Goal: Transaction & Acquisition: Purchase product/service

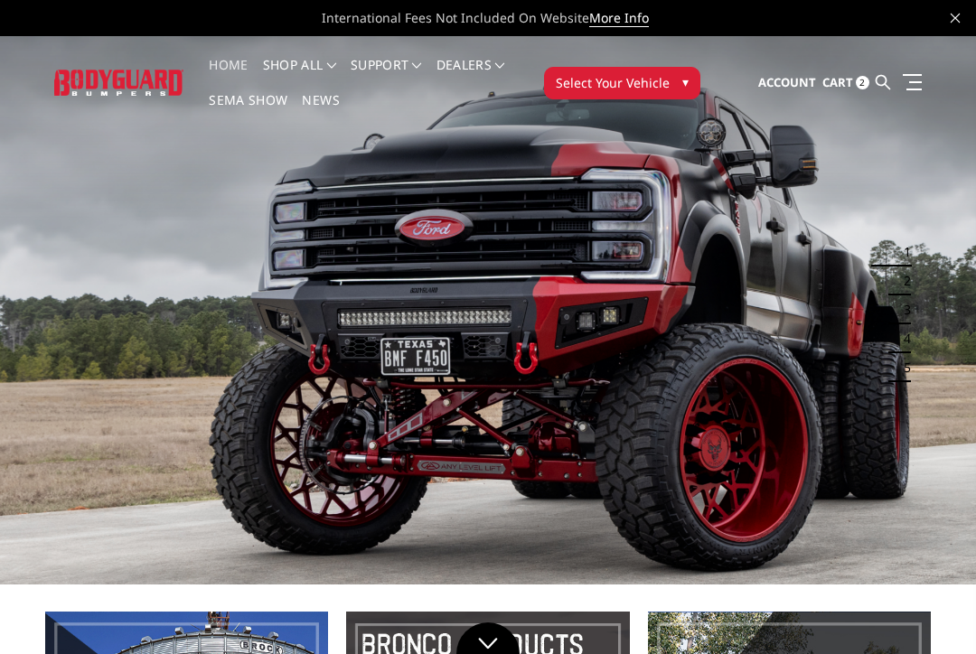
click at [673, 87] on button "Select Your Vehicle ▾" at bounding box center [622, 83] width 156 height 33
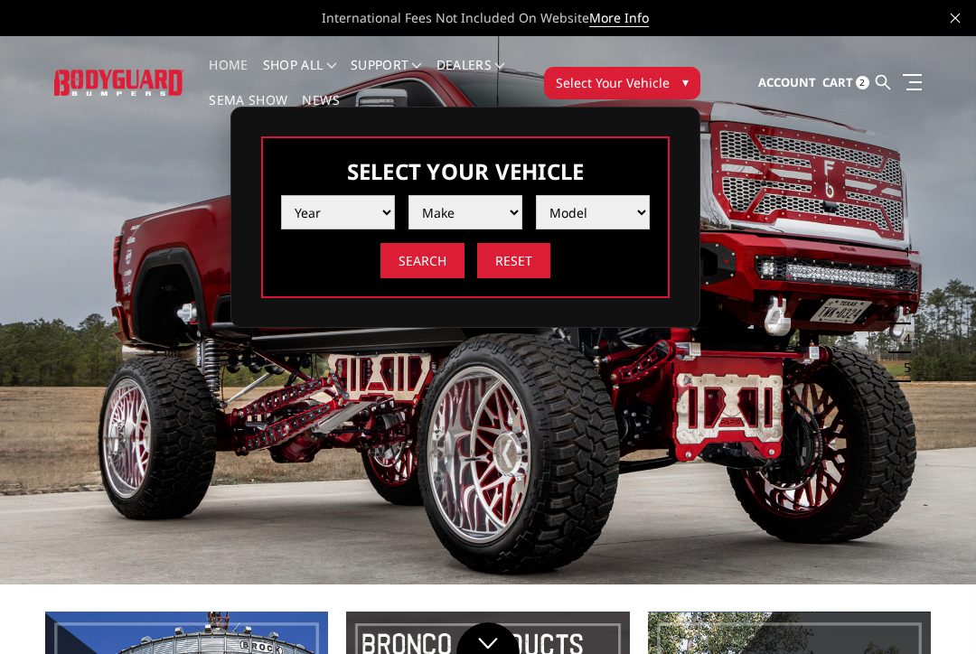
click at [371, 212] on select "Year [DATE] 2024 2023 2022 2021 2020 2019 2018 2017 2016 2015 2014 2013 2012 20…" at bounding box center [338, 212] width 114 height 34
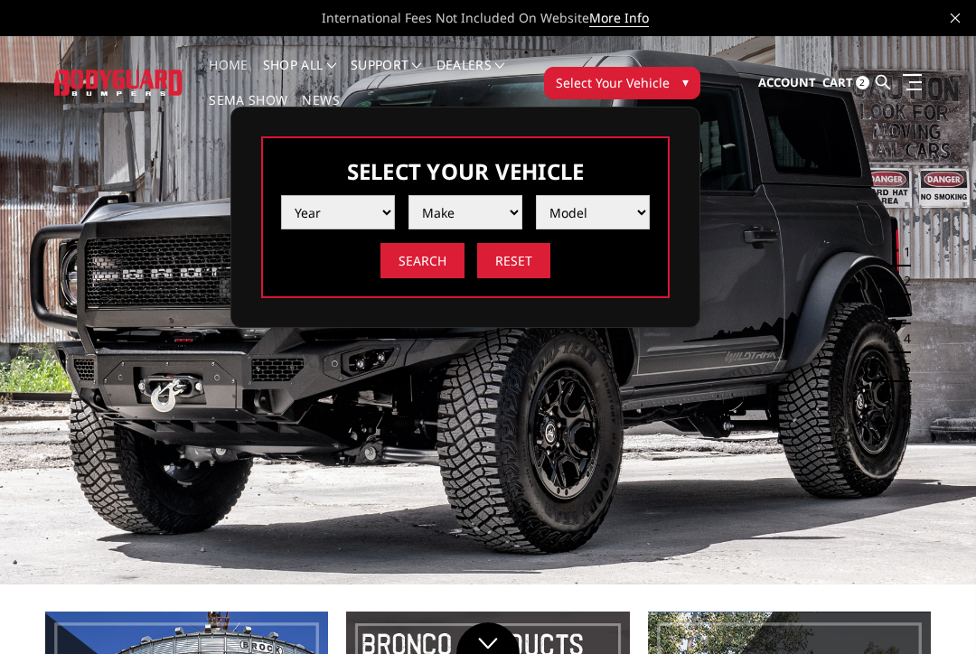
select select "yr_2018"
click at [511, 217] on select "Make Chevrolet Ford GMC Nissan Ram Toyota" at bounding box center [466, 212] width 114 height 34
select select "mk_ford"
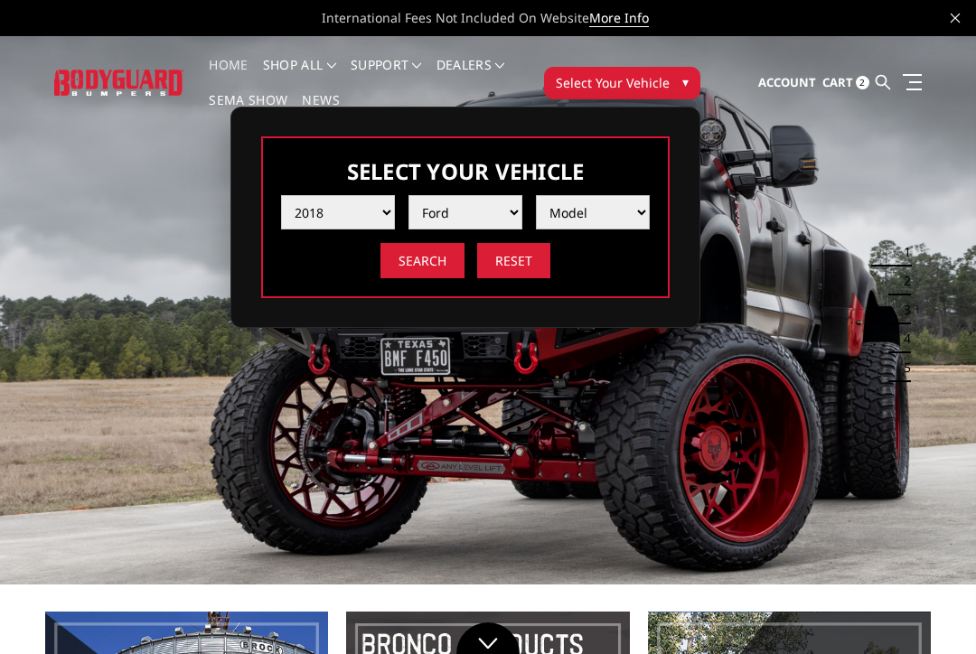
click at [641, 219] on select "Model F150 F150 Raptor F250 / F350 F450 F550" at bounding box center [593, 212] width 114 height 34
click at [625, 216] on select "Model F150 F150 Raptor F250 / F350 F450 F550" at bounding box center [593, 212] width 114 height 34
select select "md_f150"
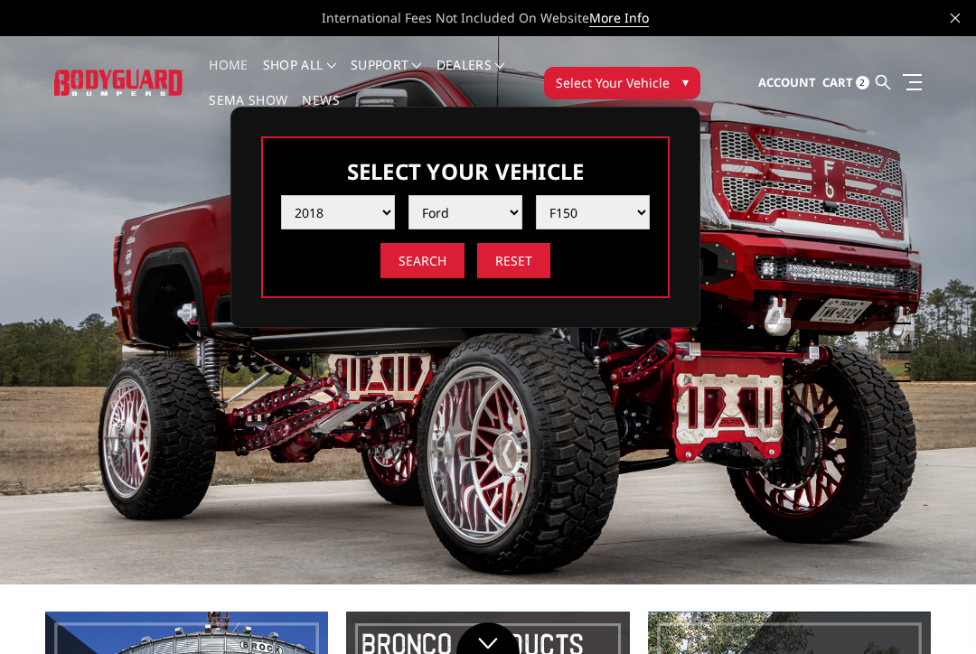
click at [423, 265] on input "Search" at bounding box center [423, 260] width 84 height 35
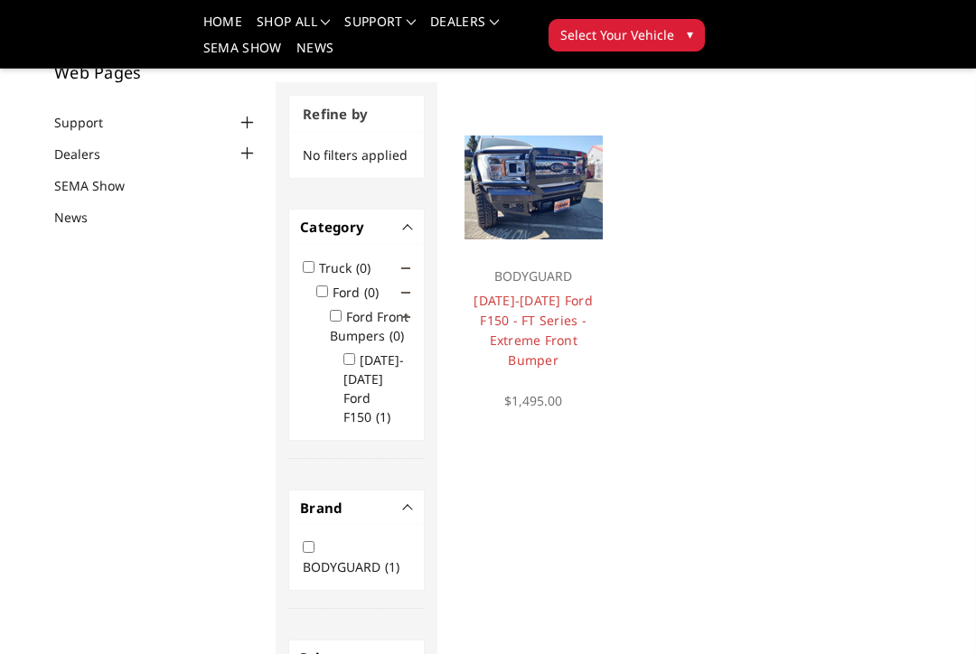
scroll to position [126, 0]
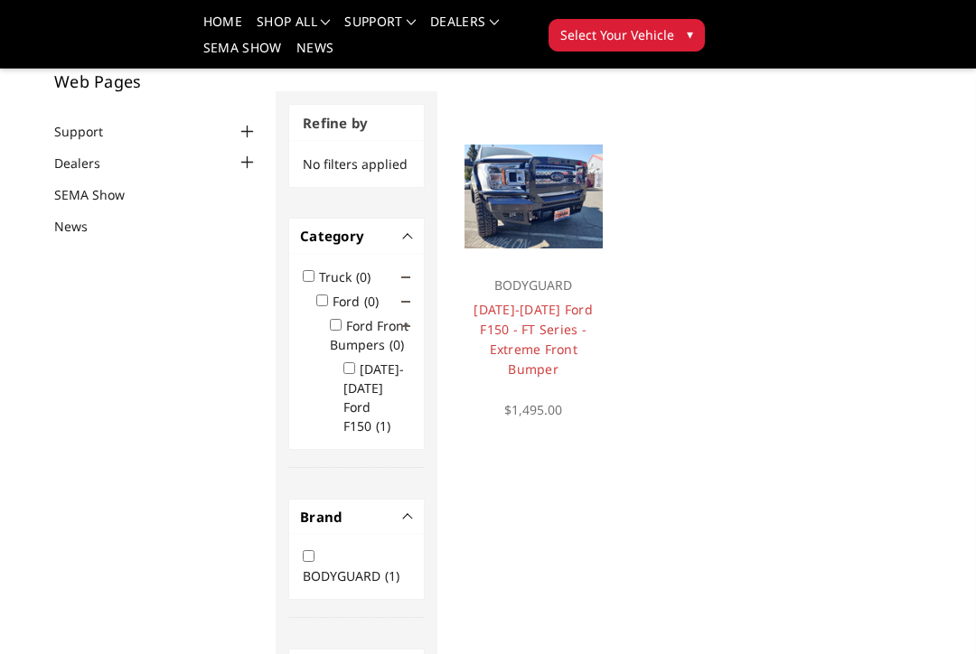
click at [555, 324] on link "[DATE]-[DATE] Ford F150 - FT Series - Extreme Front Bumper" at bounding box center [533, 339] width 119 height 77
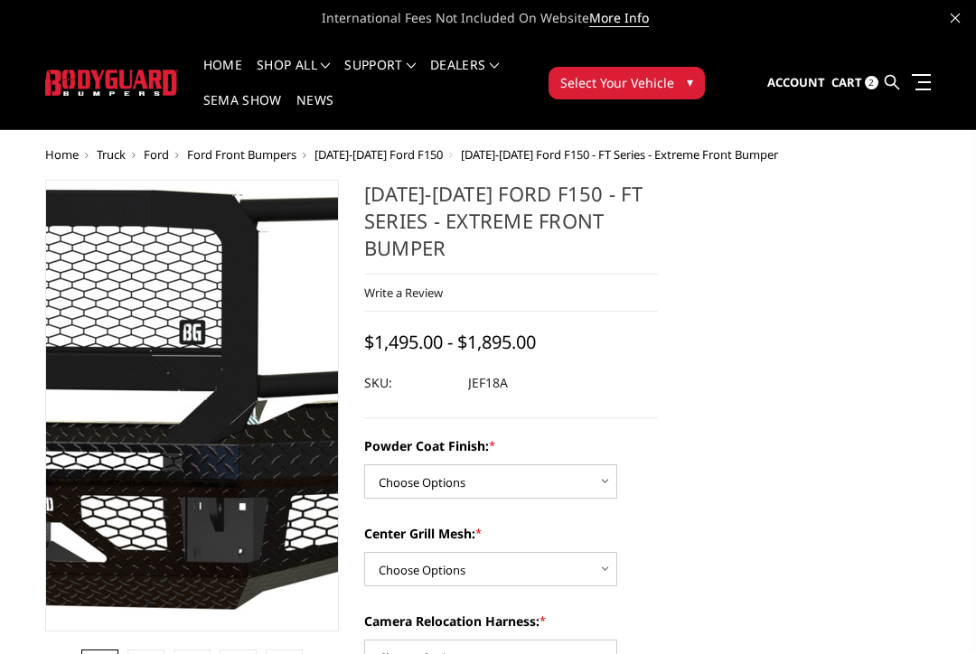
click at [246, 425] on img at bounding box center [34, 398] width 1157 height 666
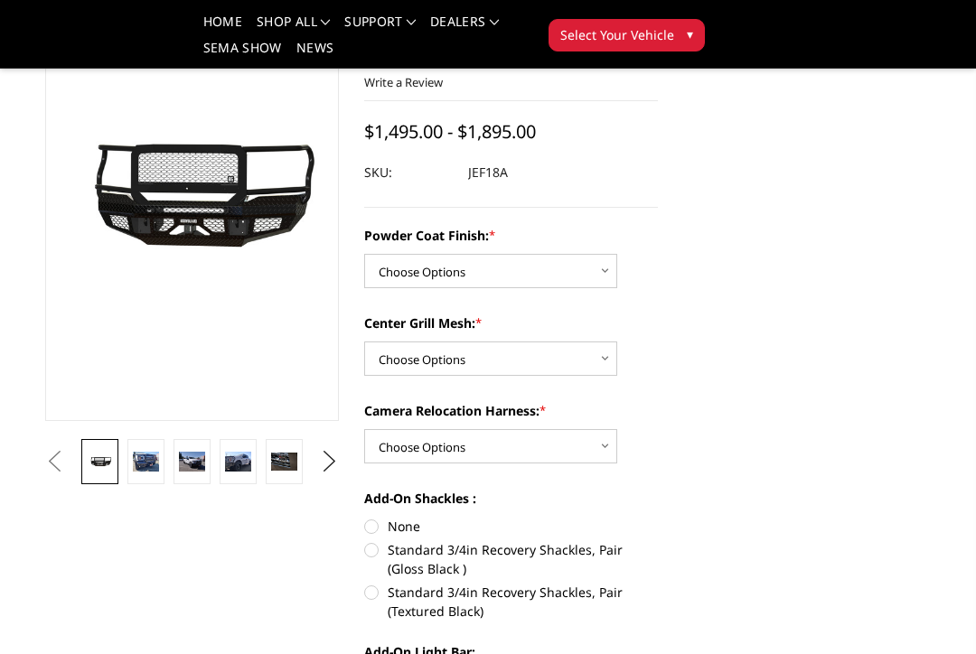
scroll to position [166, 0]
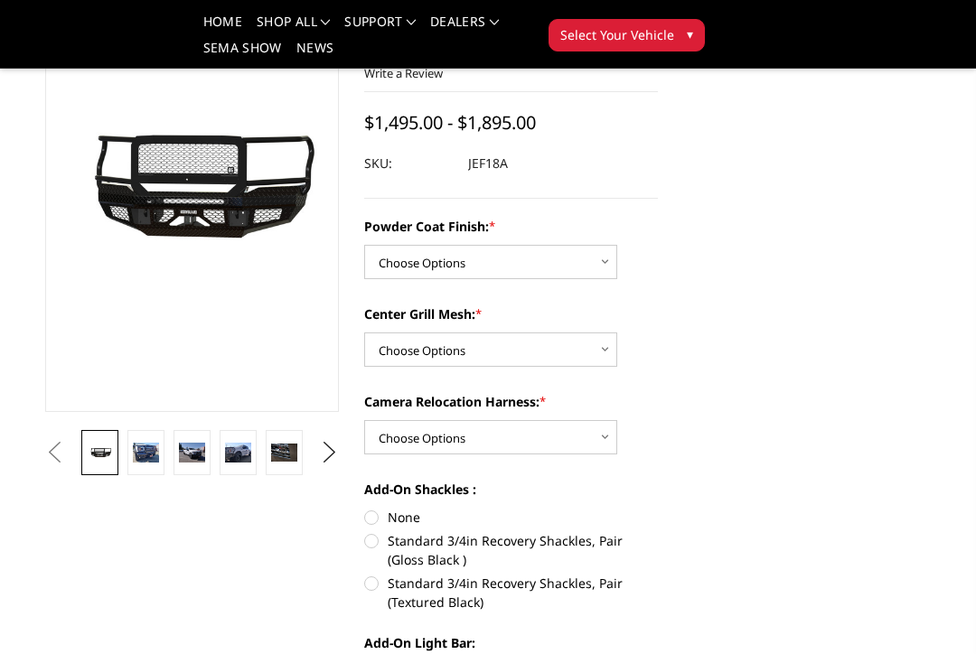
click at [148, 460] on img at bounding box center [146, 453] width 26 height 20
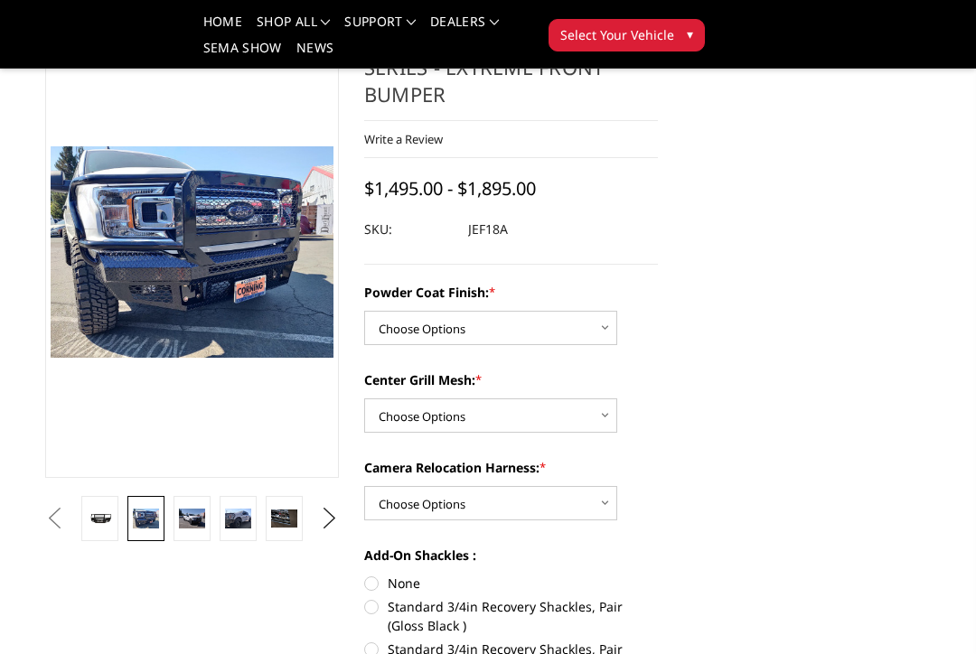
scroll to position [86, 0]
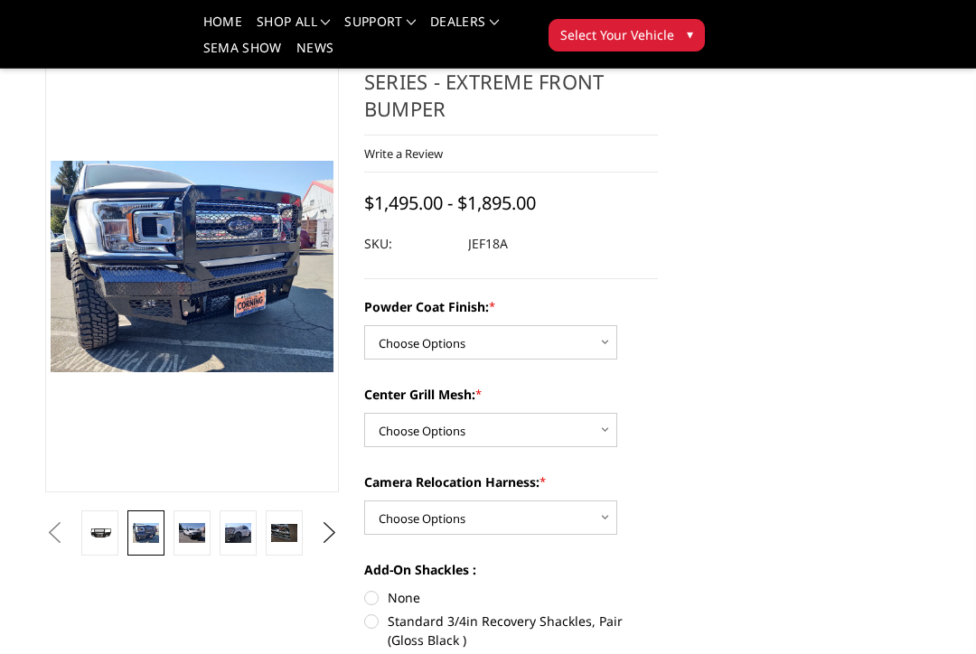
click at [196, 541] on img at bounding box center [192, 533] width 26 height 20
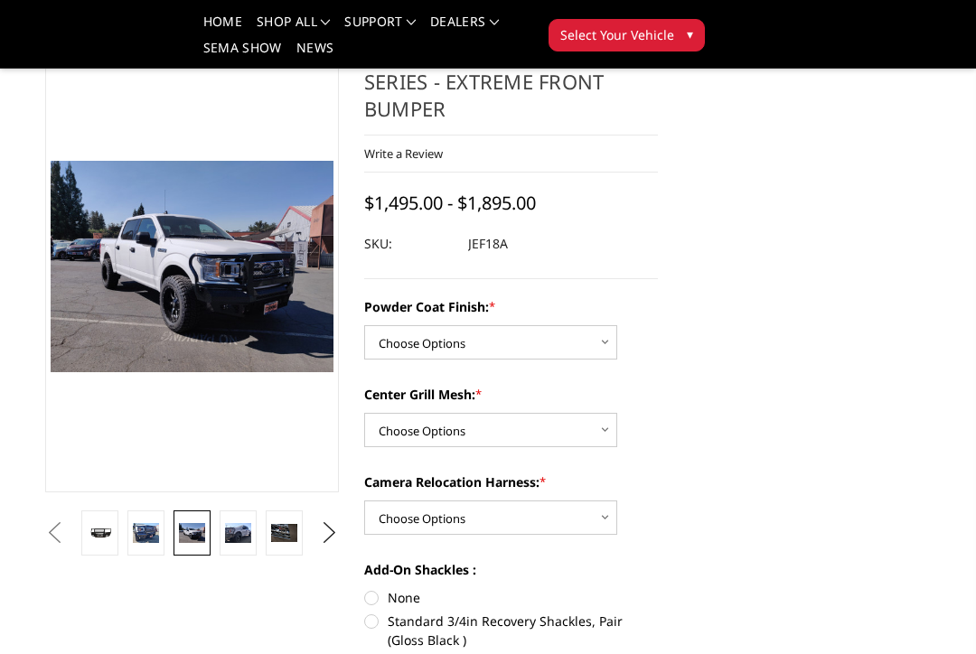
click at [244, 537] on img at bounding box center [238, 533] width 26 height 20
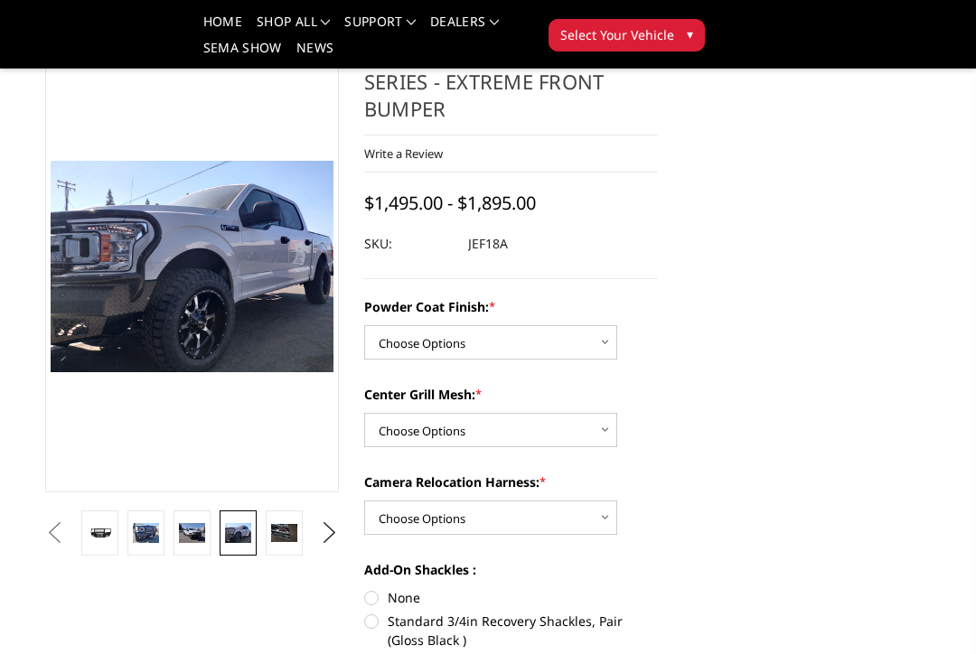
click at [287, 531] on img at bounding box center [284, 532] width 26 height 17
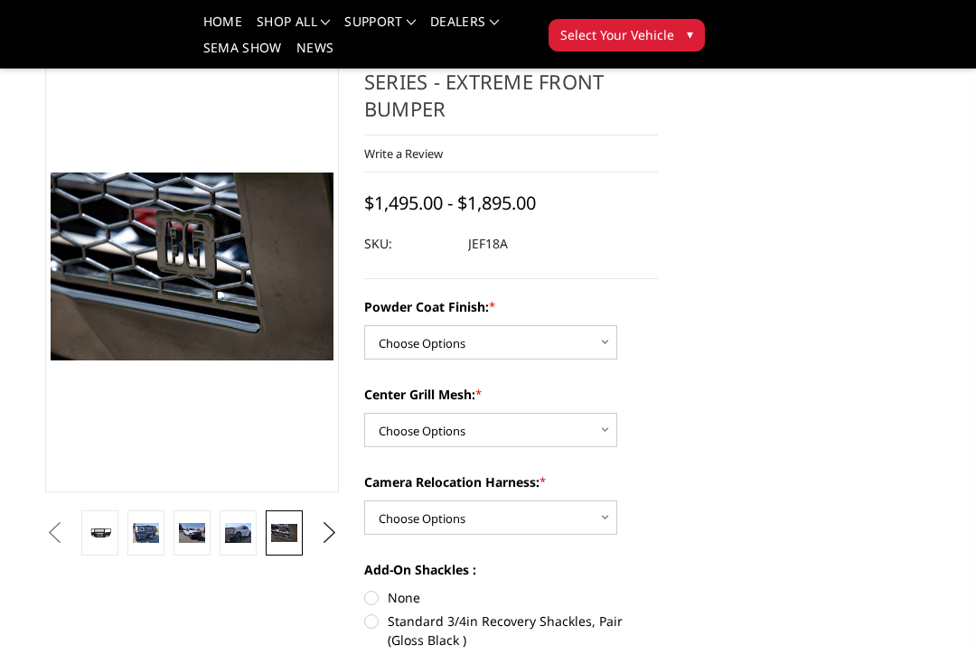
click at [331, 539] on button "Next" at bounding box center [329, 533] width 27 height 27
click at [294, 538] on img at bounding box center [284, 532] width 26 height 17
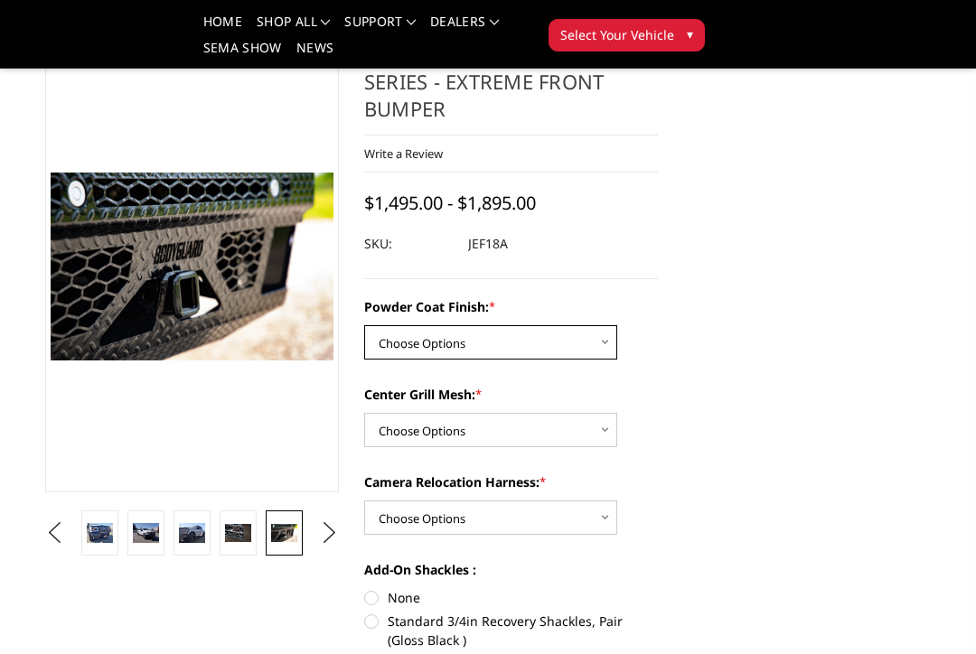
click at [592, 343] on select "Choose Options Bare Metal Gloss Black Powder Coat Textured Black Powder Coat" at bounding box center [490, 342] width 253 height 34
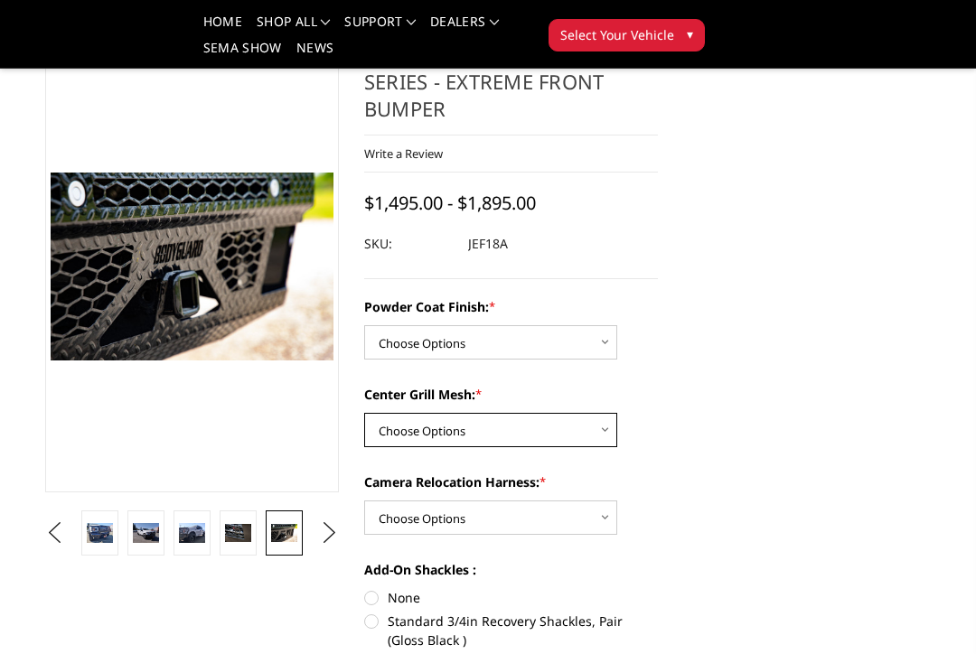
click at [580, 440] on select "Choose Options WITH Expanded Metal in Center Grill WITHOUT Expanded Metal in Ce…" at bounding box center [490, 430] width 253 height 34
click at [569, 436] on select "Choose Options WITH Expanded Metal in Center Grill WITHOUT Expanded Metal in Ce…" at bounding box center [490, 430] width 253 height 34
select select "4406"
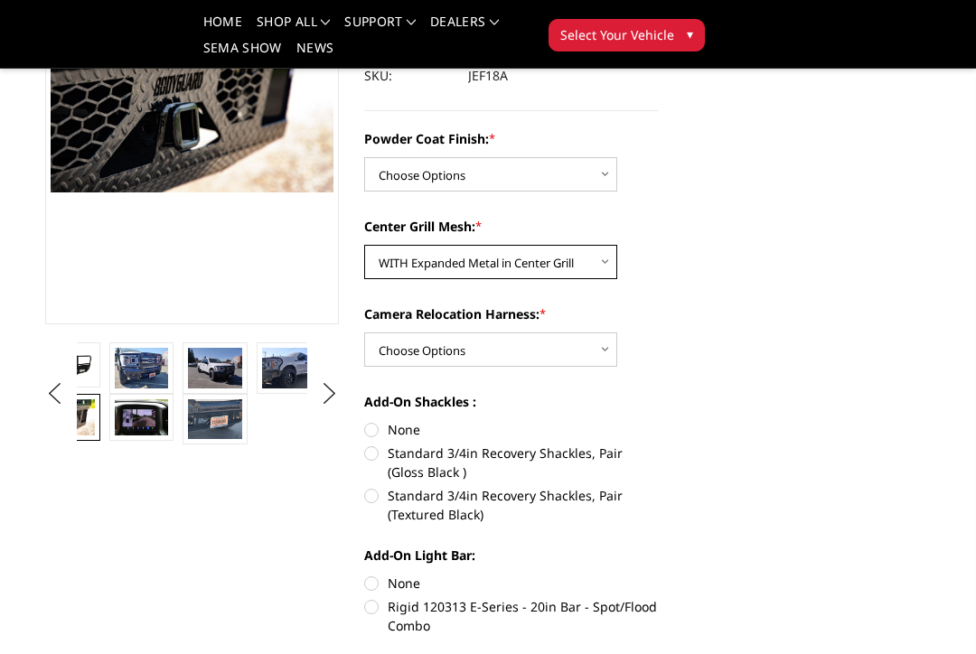
scroll to position [253, 0]
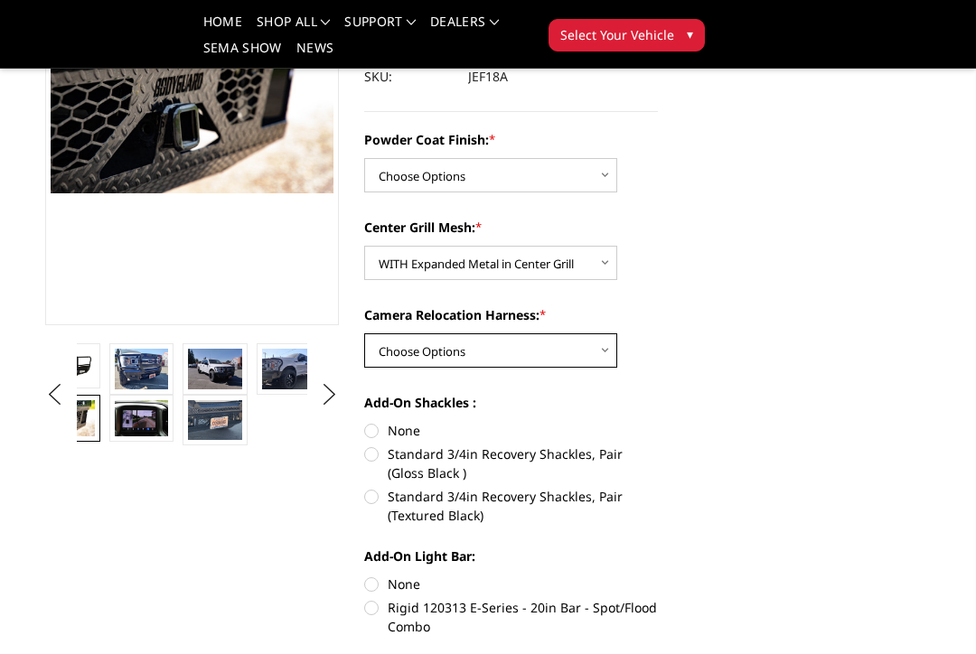
click at [581, 357] on select "Choose Options WITH Camera Relocation Harness WITHOUT Camera Relocation Harness" at bounding box center [490, 351] width 253 height 34
select select "4408"
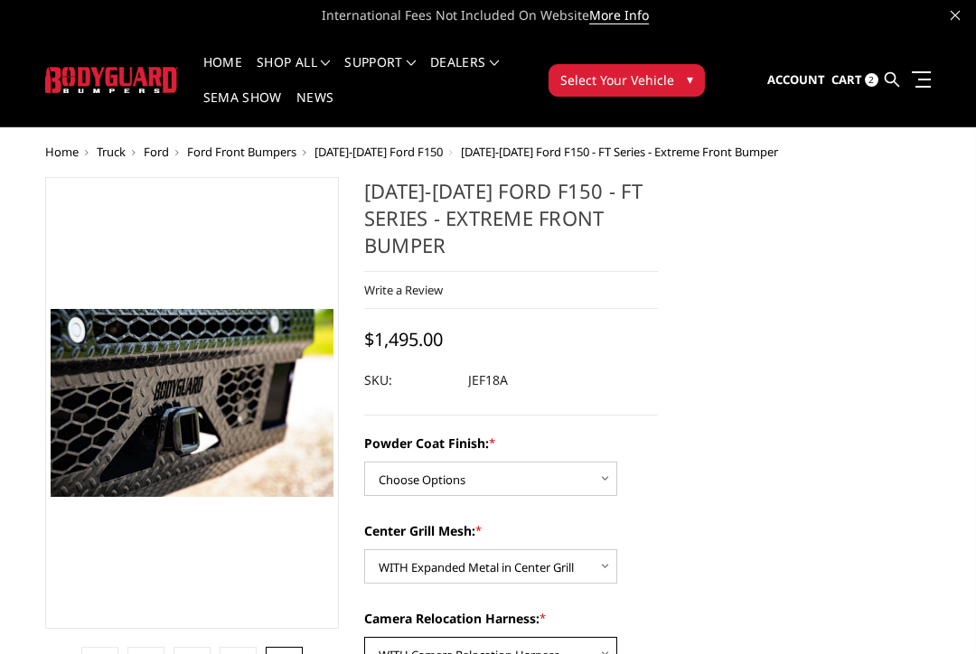
scroll to position [0, 0]
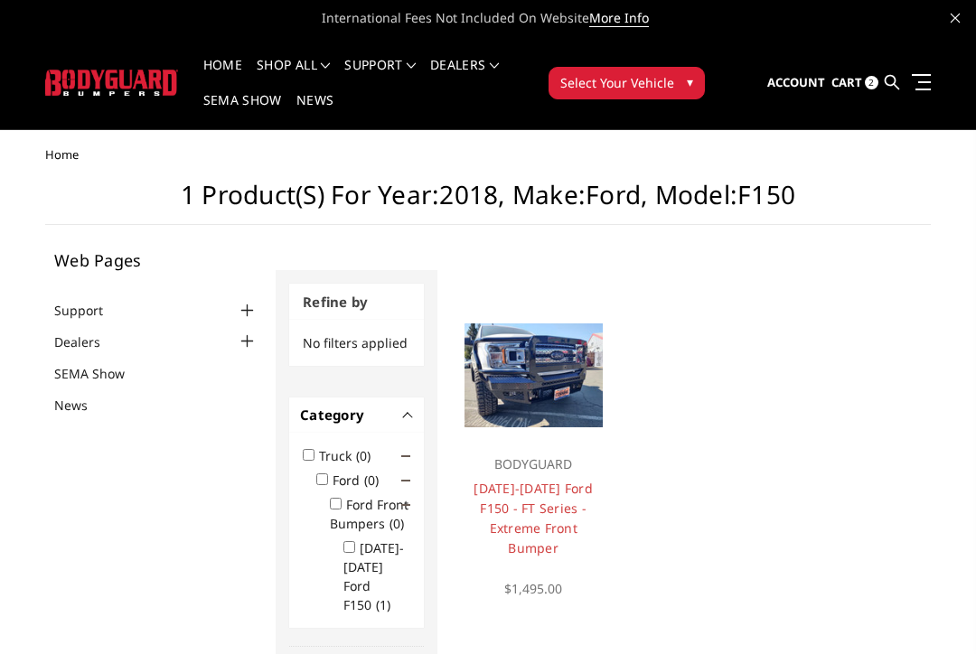
click at [661, 91] on span "Select Your Vehicle" at bounding box center [617, 82] width 114 height 19
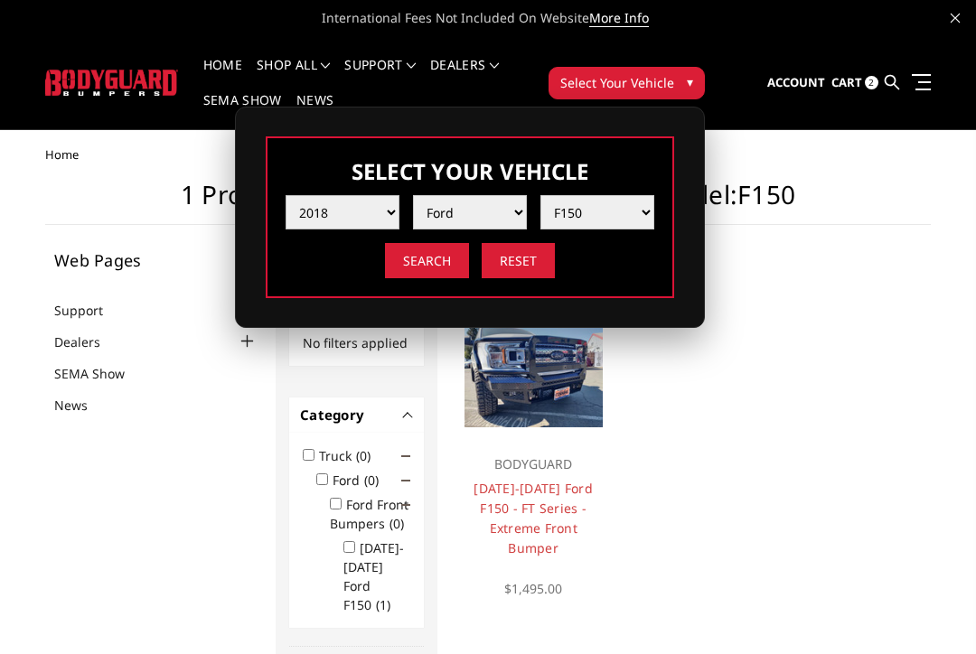
click at [381, 209] on select "Year 2025 2024 2023 2022 2021 2020 2019 2018 2017 2016 2015 2014 2013 2012 2011…" at bounding box center [343, 212] width 114 height 34
select select "yr_2016"
select select "-1"
click at [511, 212] on select "Make Chevrolet Ford GMC Nissan Ram Toyota" at bounding box center [470, 212] width 114 height 34
select select "mk_ford"
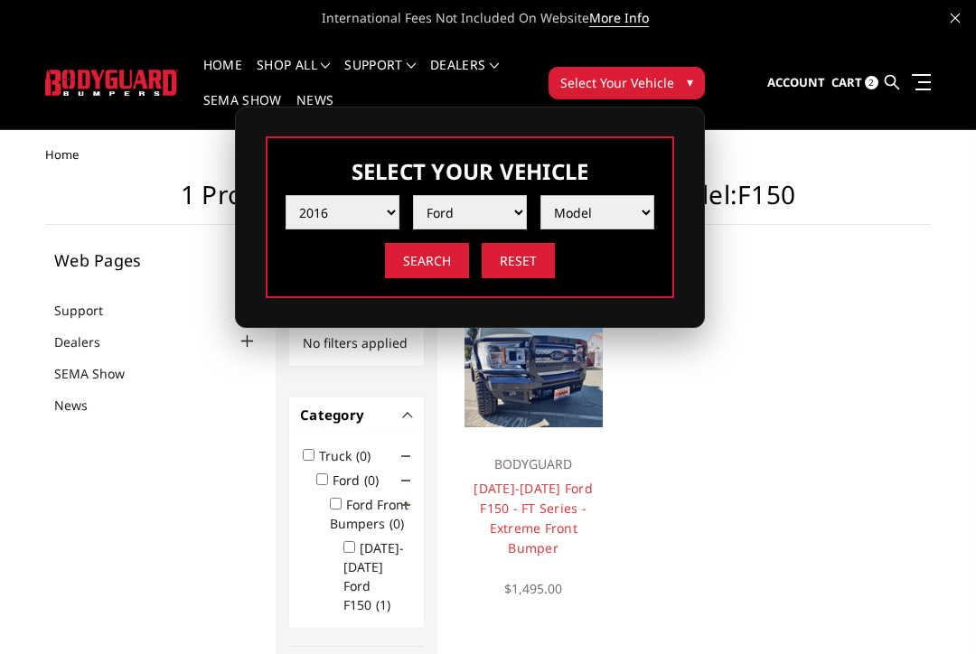
click at [624, 217] on select "Model F150 F250 / F350 F450 F550" at bounding box center [598, 212] width 114 height 34
click at [636, 215] on select "Model F150 F250 / F350 F450 F550" at bounding box center [598, 212] width 114 height 34
select select "md_f150"
click at [429, 261] on input "Search" at bounding box center [427, 260] width 84 height 35
